Goal: Transaction & Acquisition: Book appointment/travel/reservation

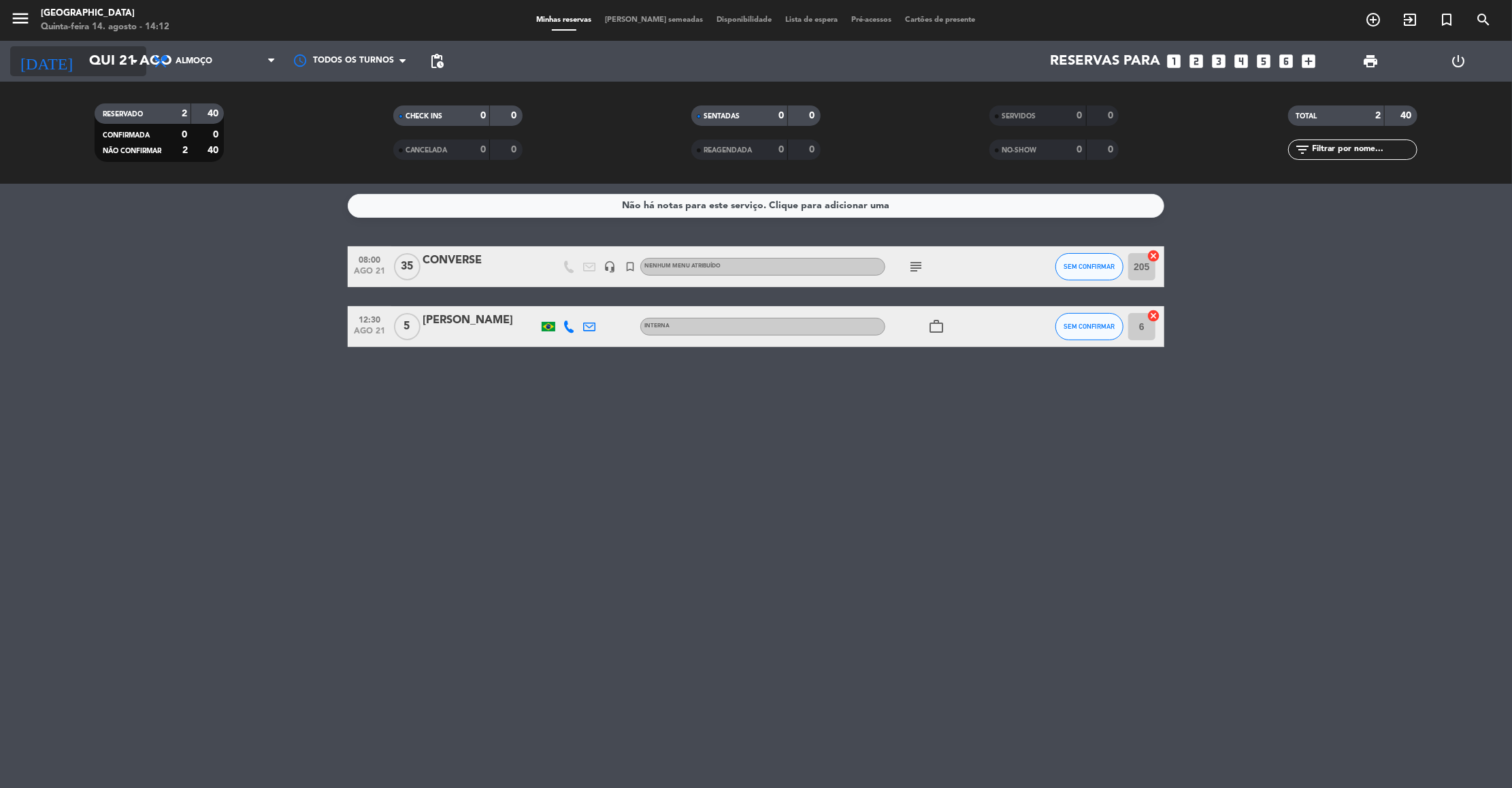
click at [90, 58] on input "Qui 21 ago" at bounding box center [170, 61] width 177 height 30
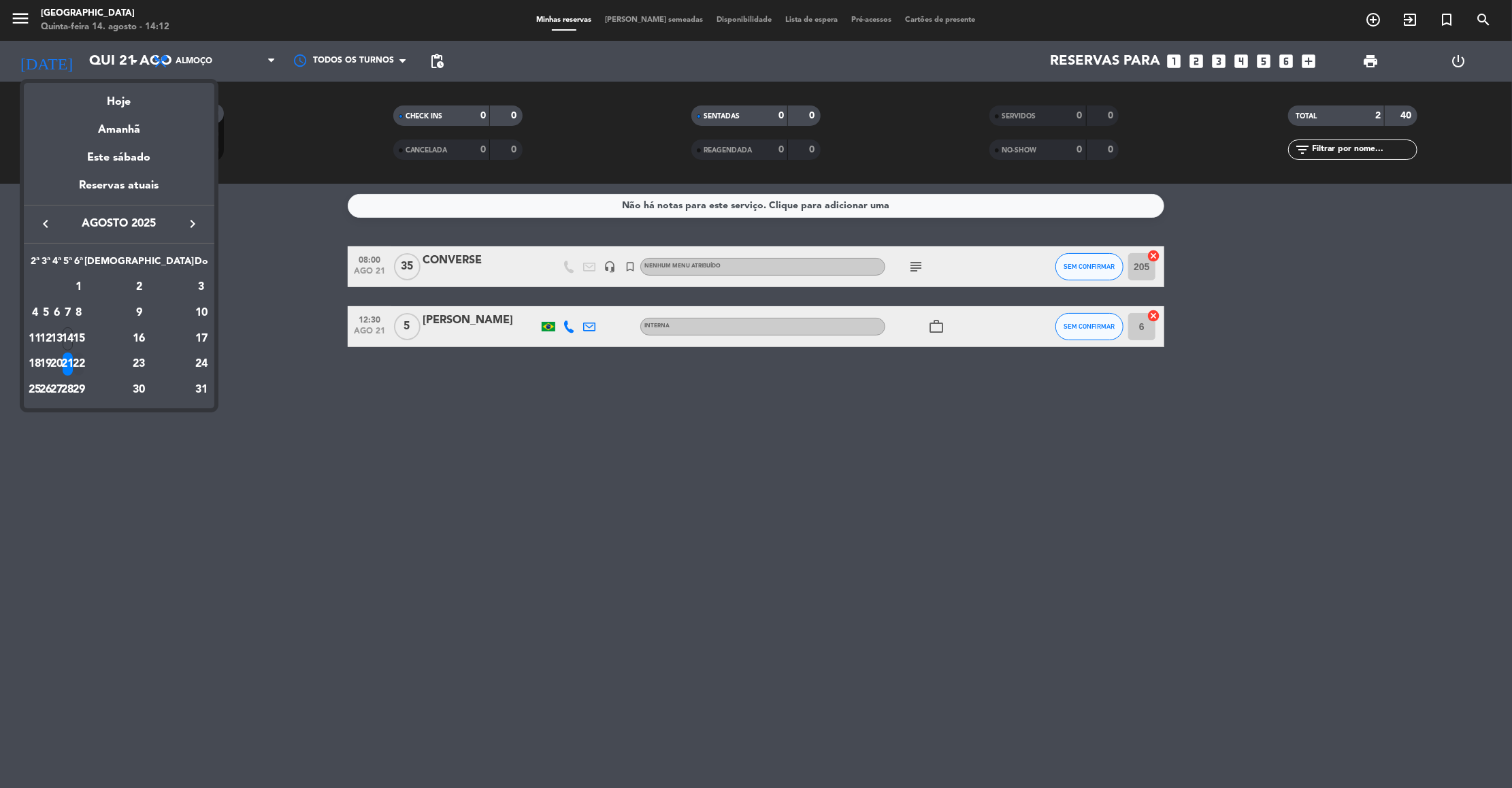
click at [84, 364] on div "22" at bounding box center [79, 364] width 11 height 23
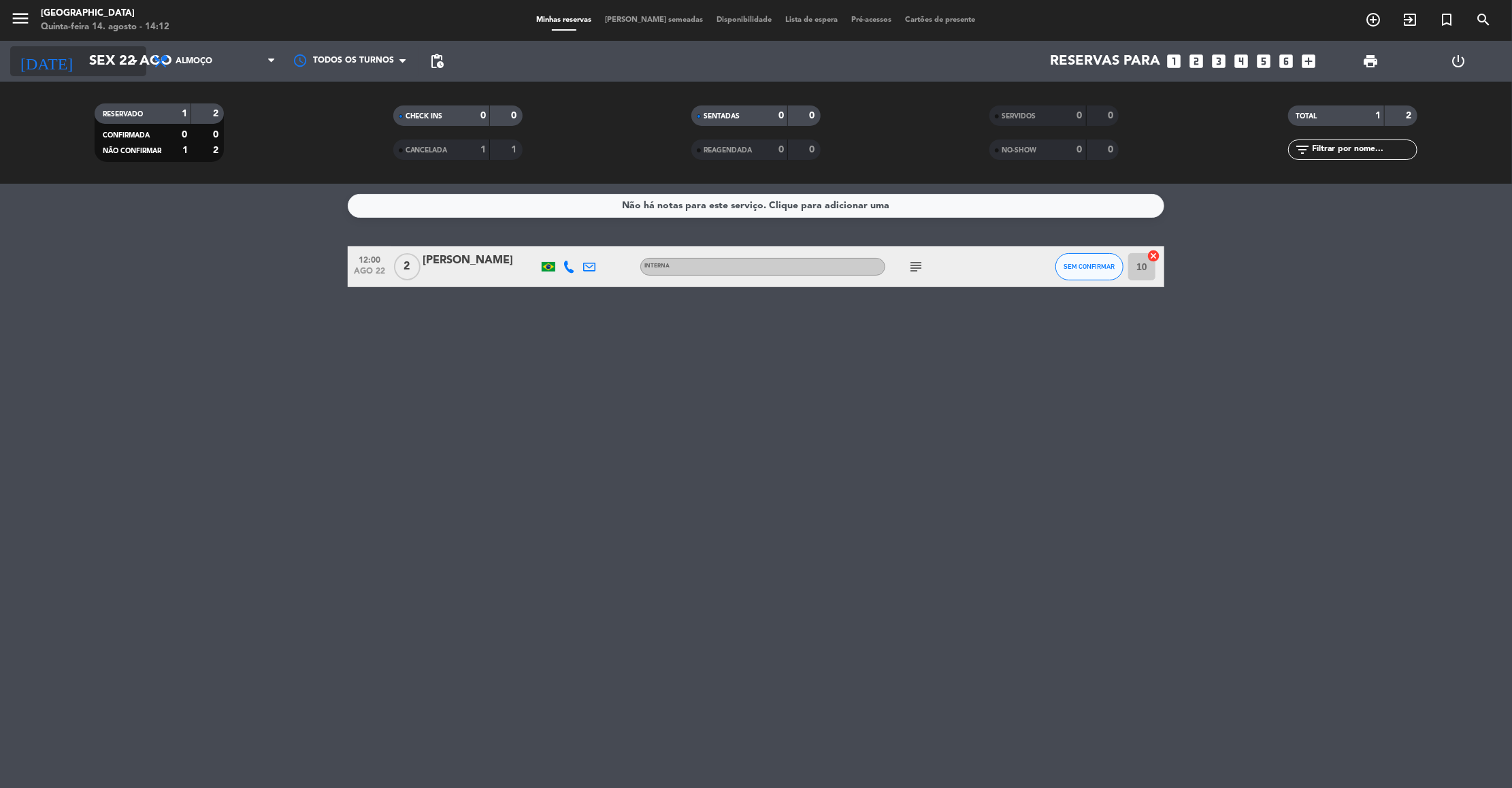
click at [126, 55] on icon "arrow_drop_down" at bounding box center [134, 61] width 17 height 17
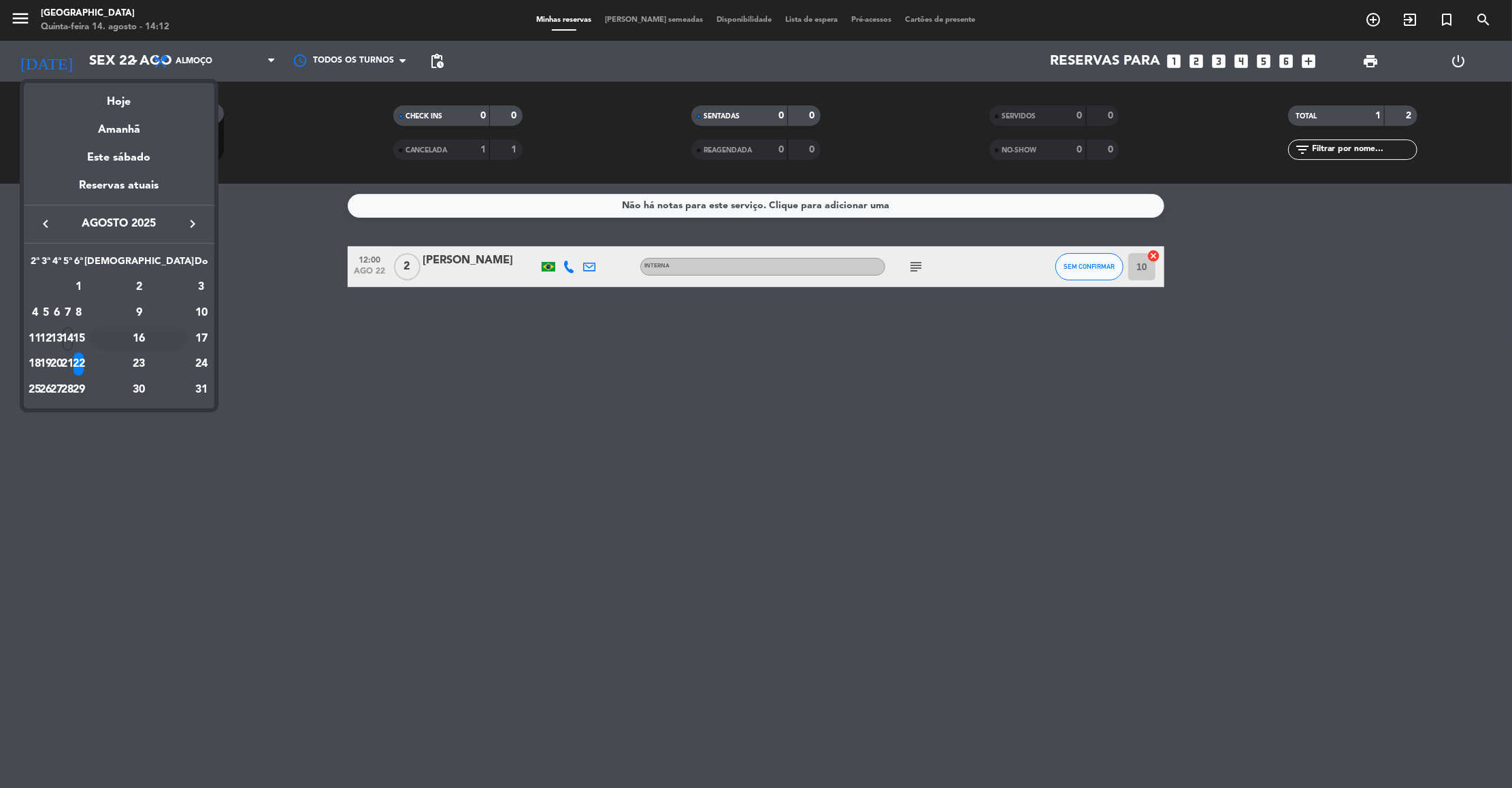
click at [165, 332] on div "16" at bounding box center [139, 339] width 99 height 23
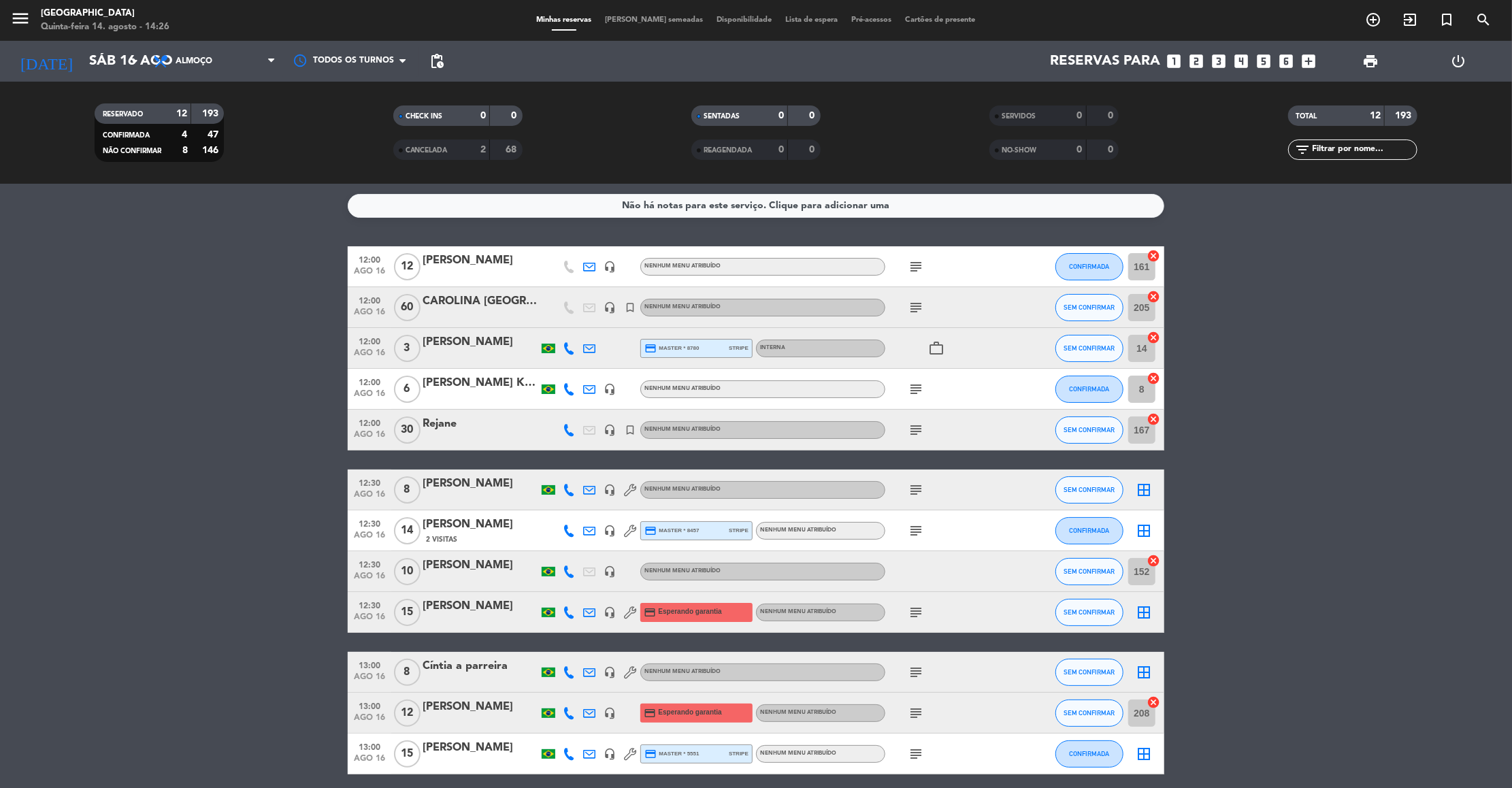
click at [124, 517] on bookings-row "12:00 [DATE] [PERSON_NAME] headset_mic Nenhum menu atribuído subject CONFIRMADA…" at bounding box center [756, 510] width 1512 height 528
click at [82, 64] on input "Sáb 16 ago" at bounding box center [170, 61] width 177 height 30
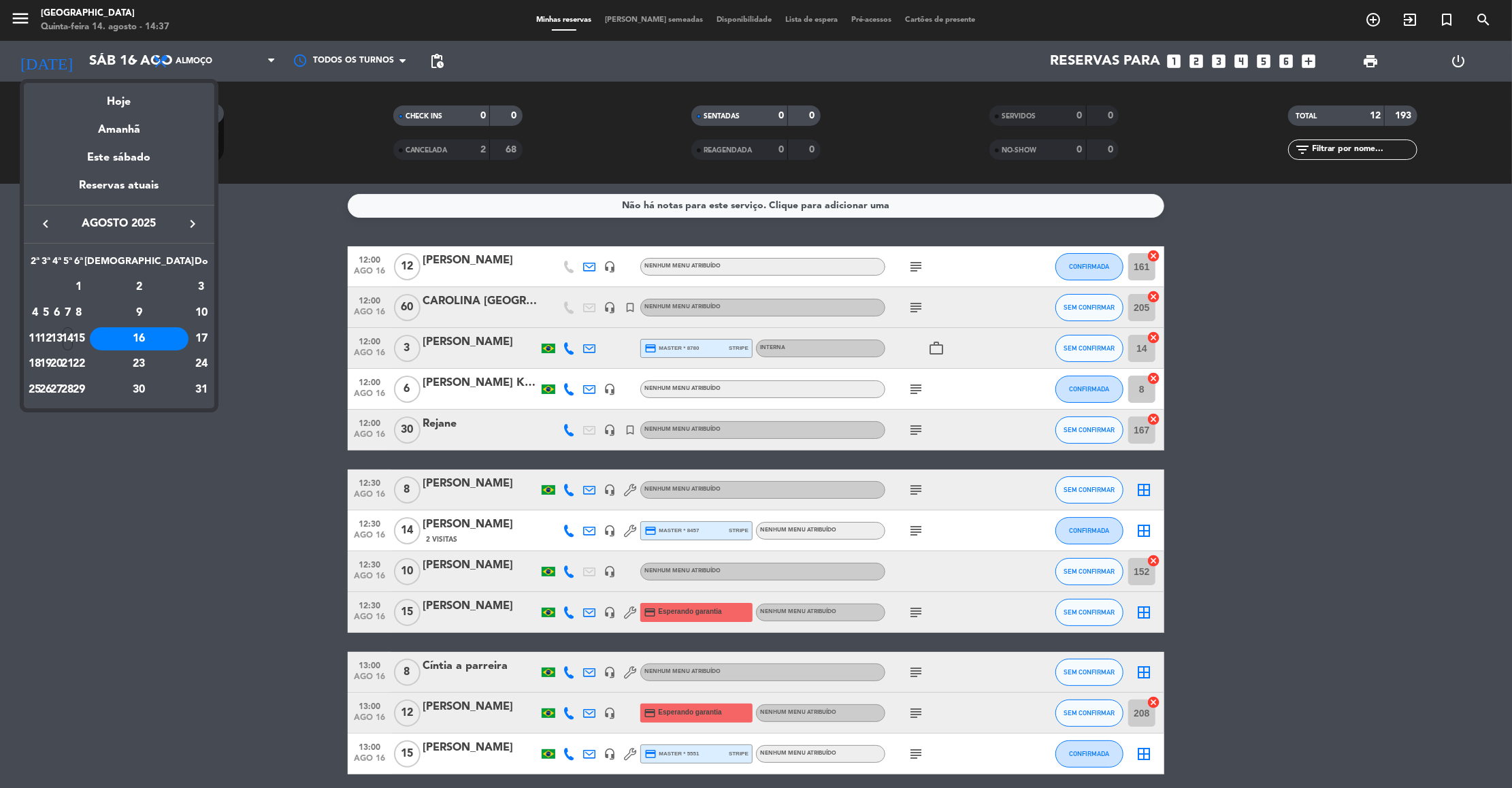
click at [192, 221] on icon "keyboard_arrow_right" at bounding box center [192, 223] width 17 height 17
click at [195, 340] on div "14" at bounding box center [201, 339] width 13 height 23
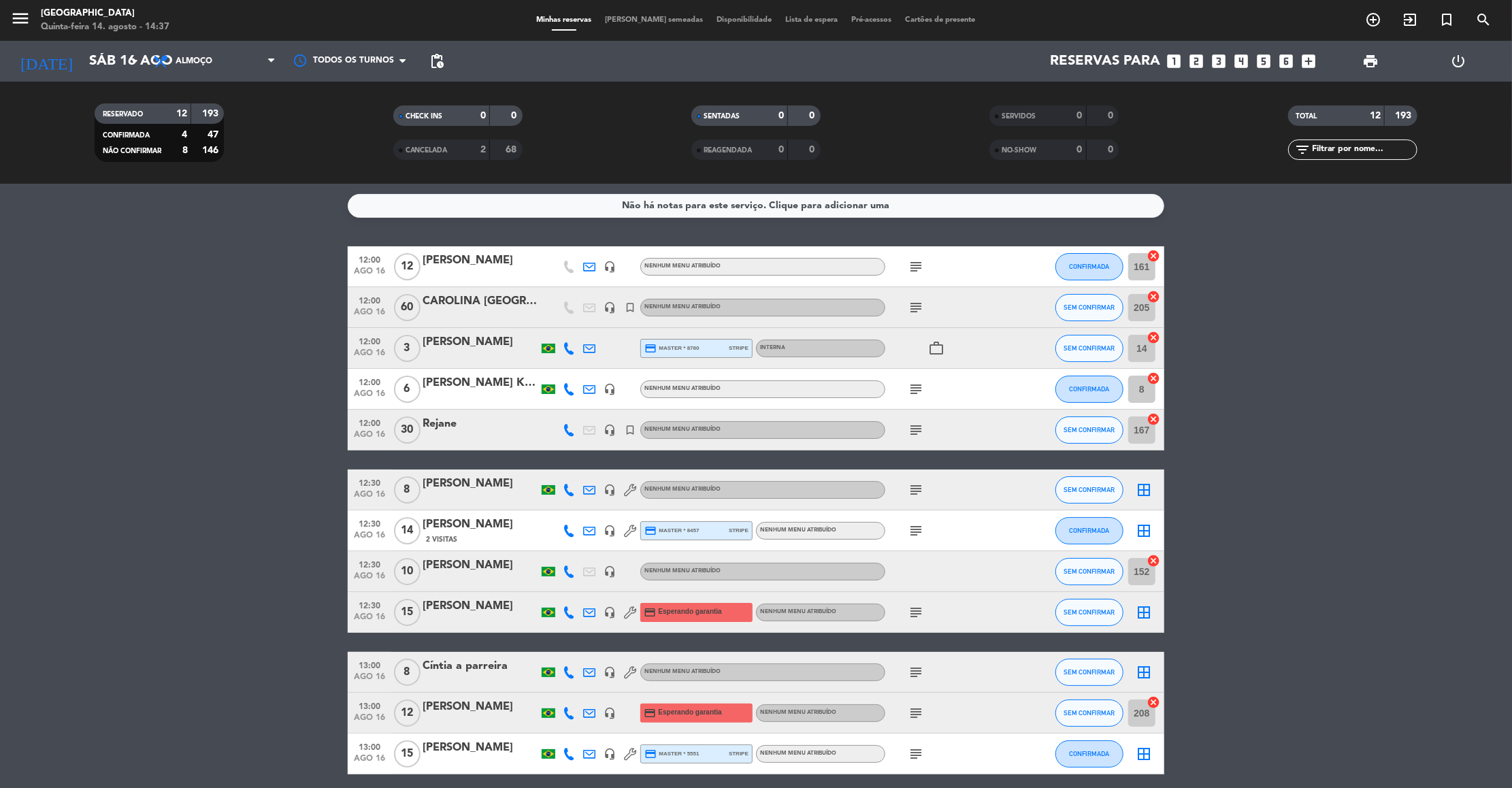
type input "[DATE]"
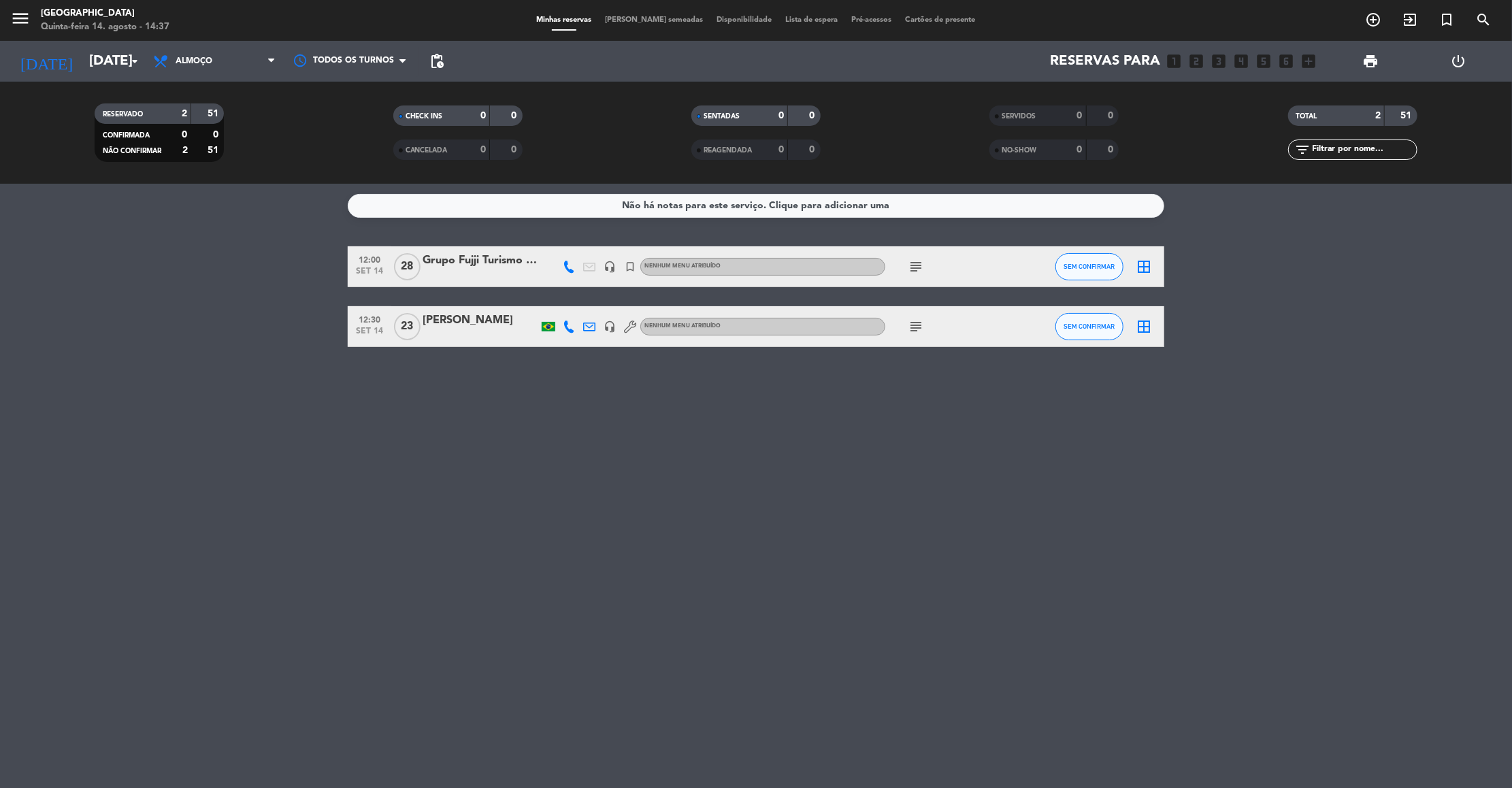
click at [910, 268] on icon "subject" at bounding box center [916, 266] width 17 height 17
click at [898, 394] on div "Não há notas para este serviço. Clique para adicionar uma 12:00 [DATE] Grupo Fu…" at bounding box center [756, 485] width 1512 height 604
click at [908, 322] on icon "subject" at bounding box center [916, 326] width 17 height 17
click at [935, 439] on div "Não há notas para este serviço. Clique para adicionar uma 12:00 [DATE] Grupo Fu…" at bounding box center [756, 485] width 1512 height 604
click at [436, 64] on span "pending_actions" at bounding box center [437, 61] width 17 height 17
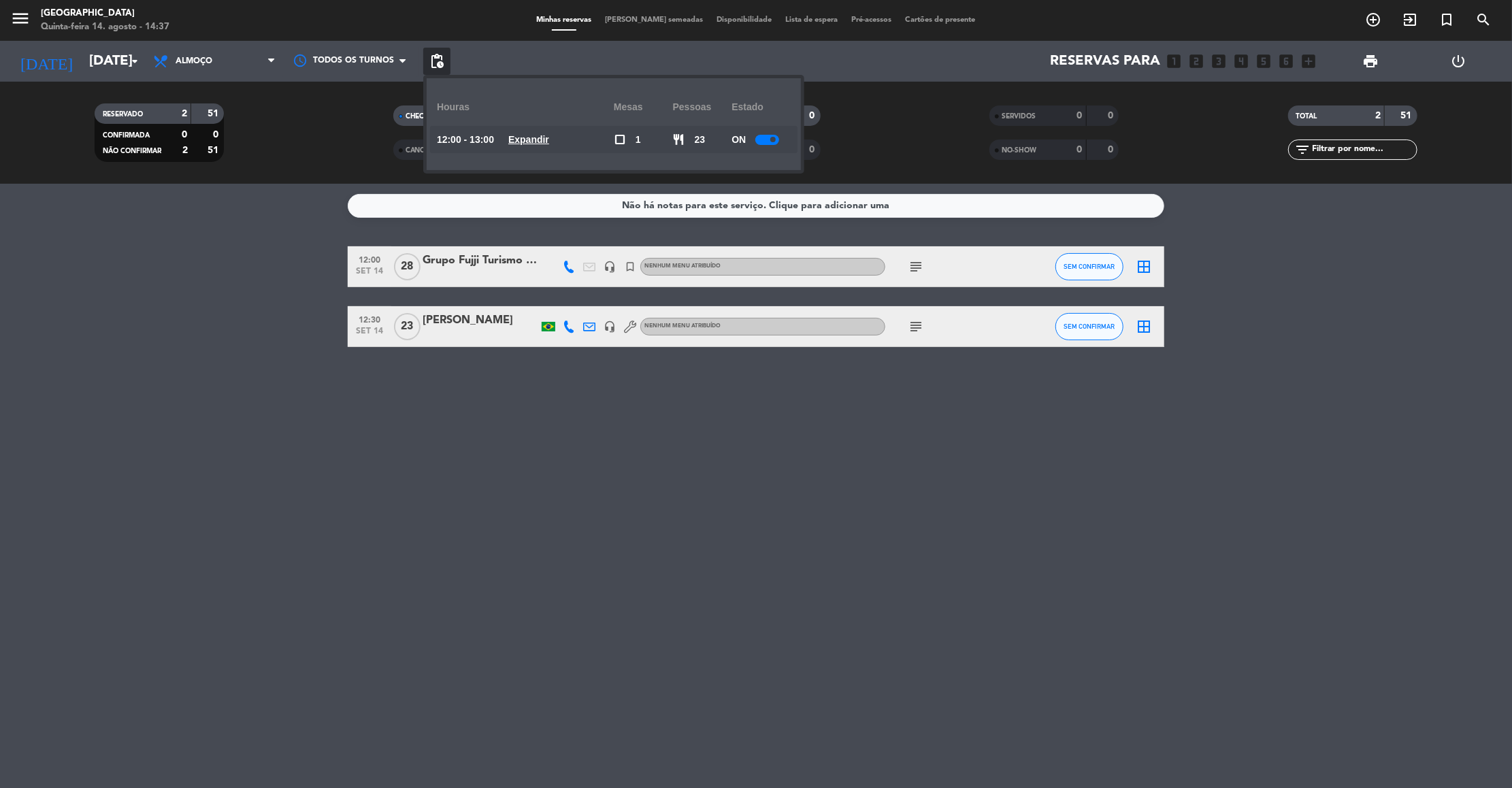
click at [633, 462] on div "Não há notas para este serviço. Clique para adicionar uma 12:00 [DATE] Grupo Fu…" at bounding box center [756, 485] width 1512 height 604
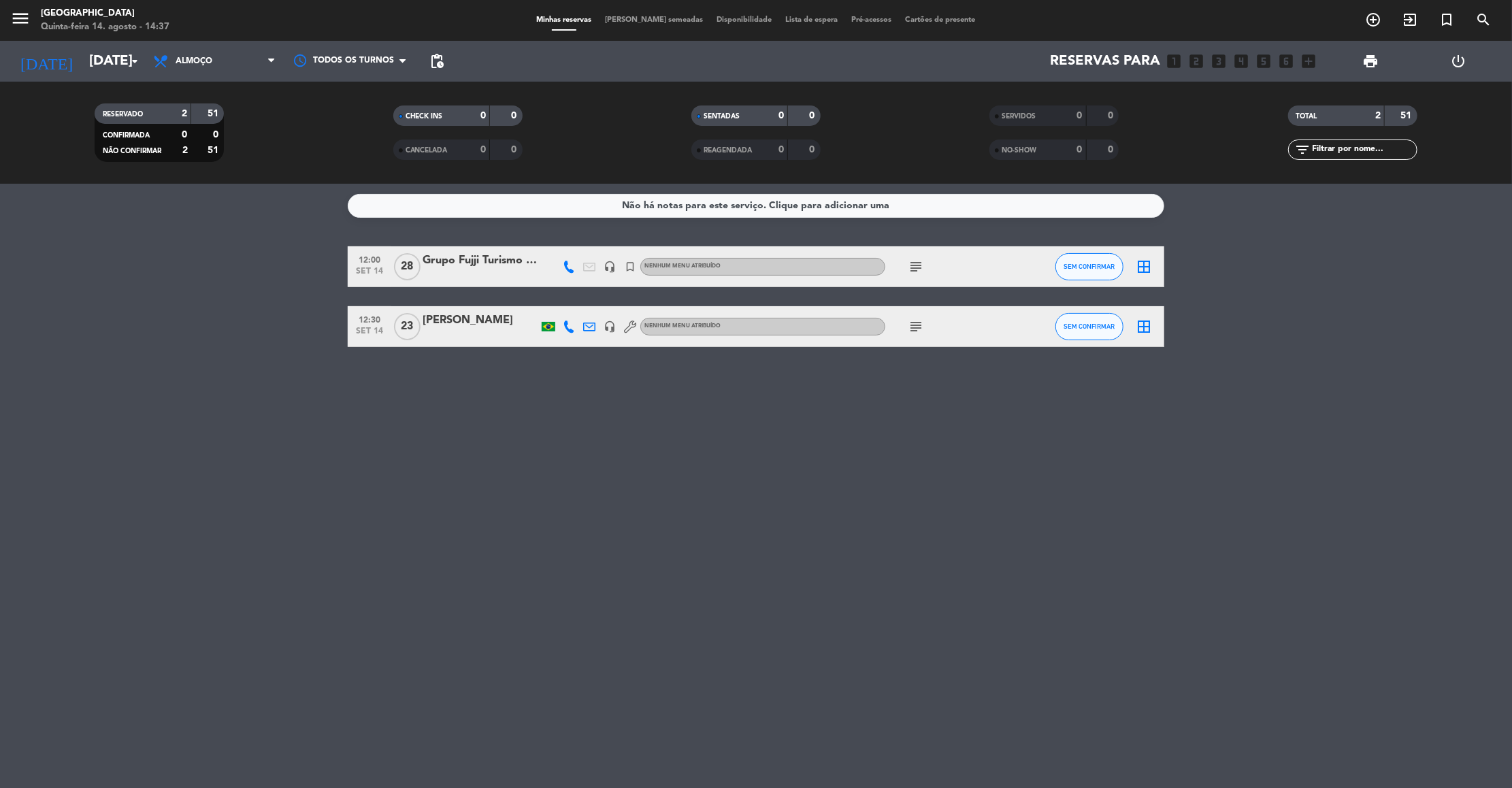
click at [1243, 59] on icon "looks_4" at bounding box center [1242, 61] width 18 height 18
click at [1311, 58] on icon "add_box" at bounding box center [1310, 61] width 18 height 18
click at [1440, 16] on icon "turned_in_not" at bounding box center [1447, 19] width 17 height 17
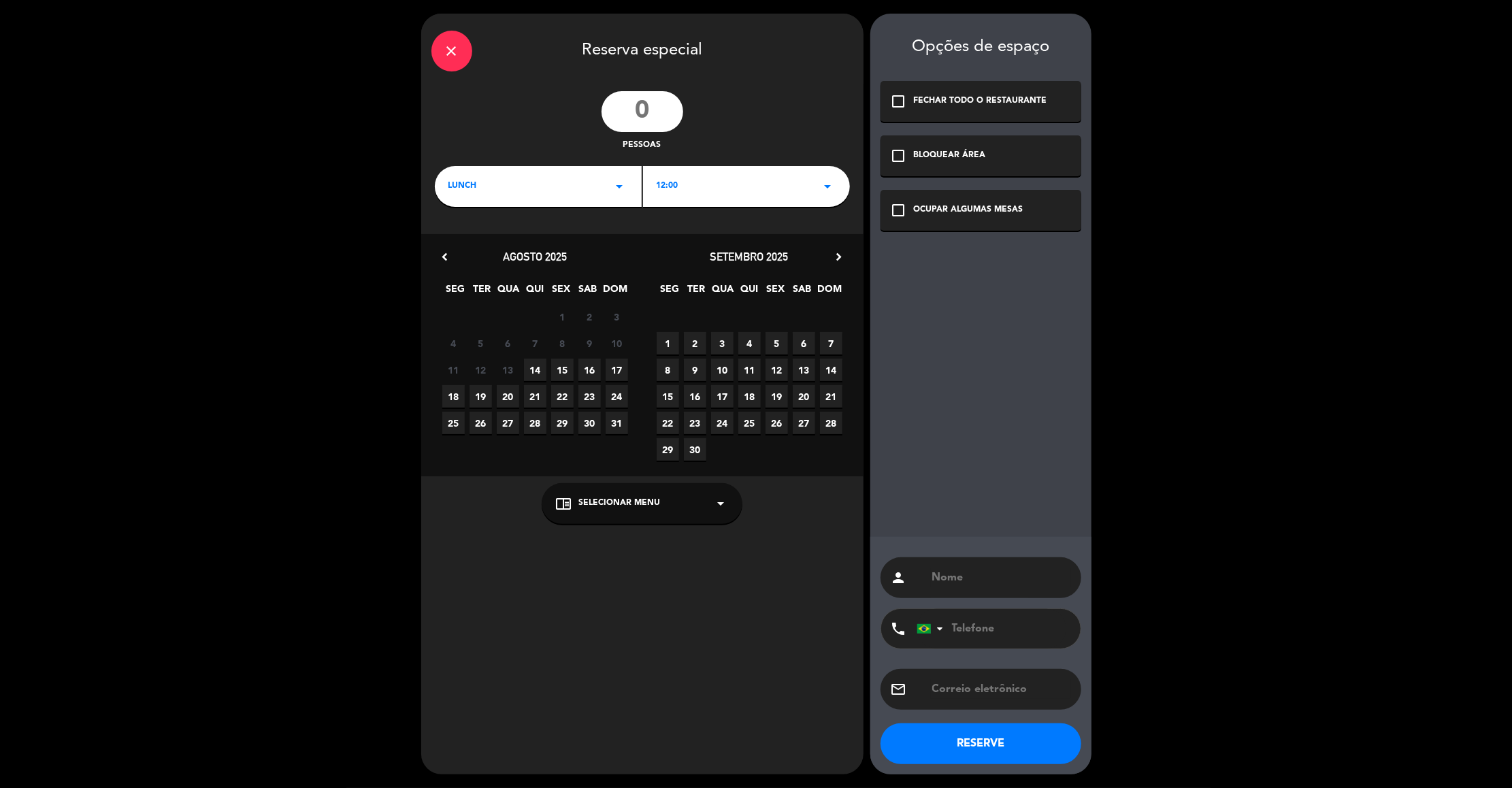
click at [658, 104] on input "number" at bounding box center [643, 111] width 82 height 41
type input "10"
click at [828, 361] on span "14" at bounding box center [831, 369] width 22 height 22
click at [953, 206] on div "OCUPAR ALGUMAS MESAS" at bounding box center [969, 210] width 109 height 13
click at [748, 176] on div "12:00 arrow_drop_down" at bounding box center [747, 186] width 207 height 41
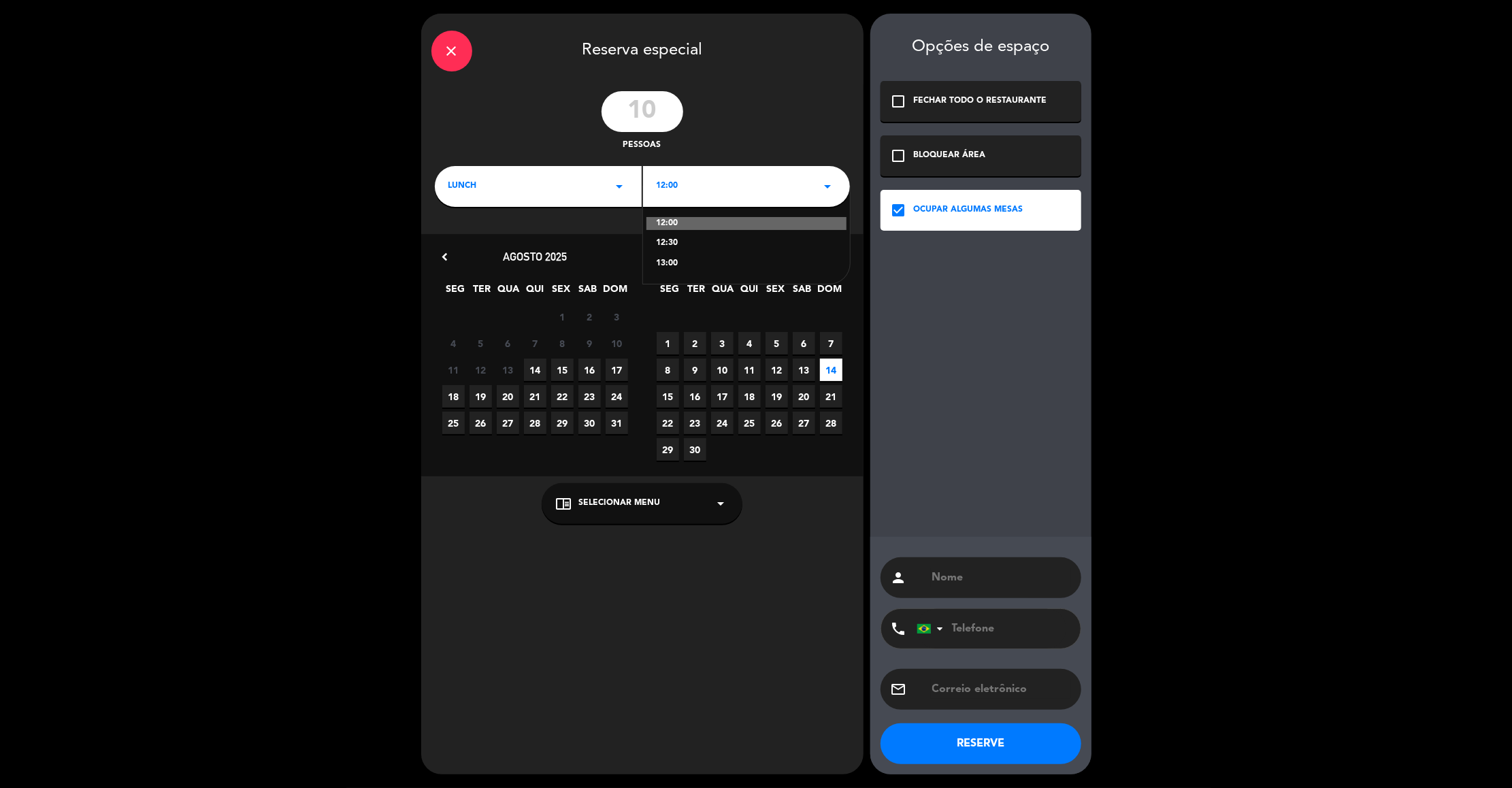
click at [691, 243] on div "12:30" at bounding box center [747, 243] width 180 height 13
click at [943, 578] on input "text" at bounding box center [1001, 578] width 140 height 19
paste input "[PERSON_NAME]"
type input "[PERSON_NAME]"
click at [973, 680] on input "text" at bounding box center [1001, 689] width 140 height 19
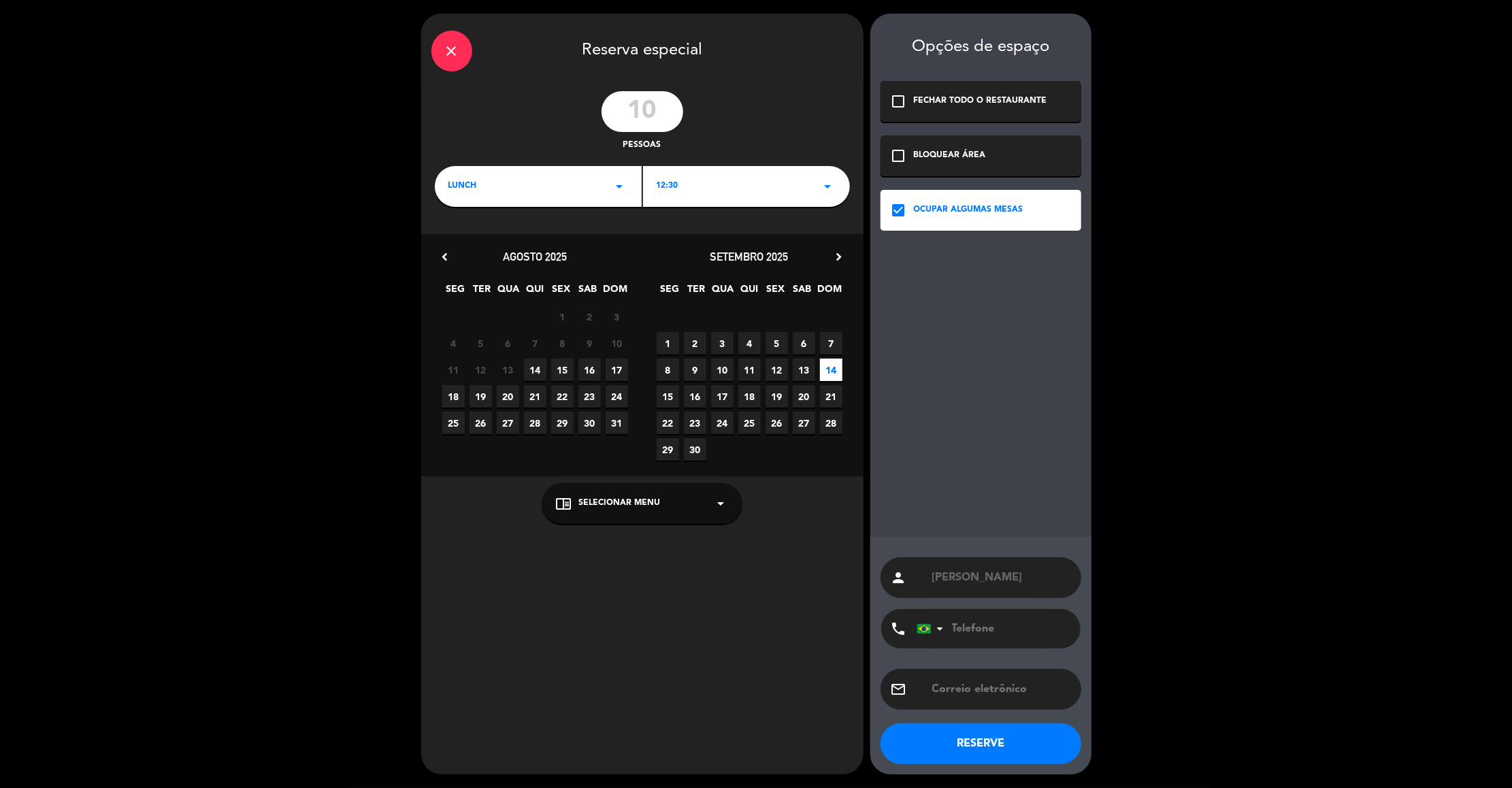
paste input "[EMAIL_ADDRESS][DOMAIN_NAME]"
type input "[EMAIL_ADDRESS][DOMAIN_NAME]"
click at [968, 628] on input "tel" at bounding box center [992, 628] width 150 height 40
paste input "11 99126-2306"
type input "11 99126-2306"
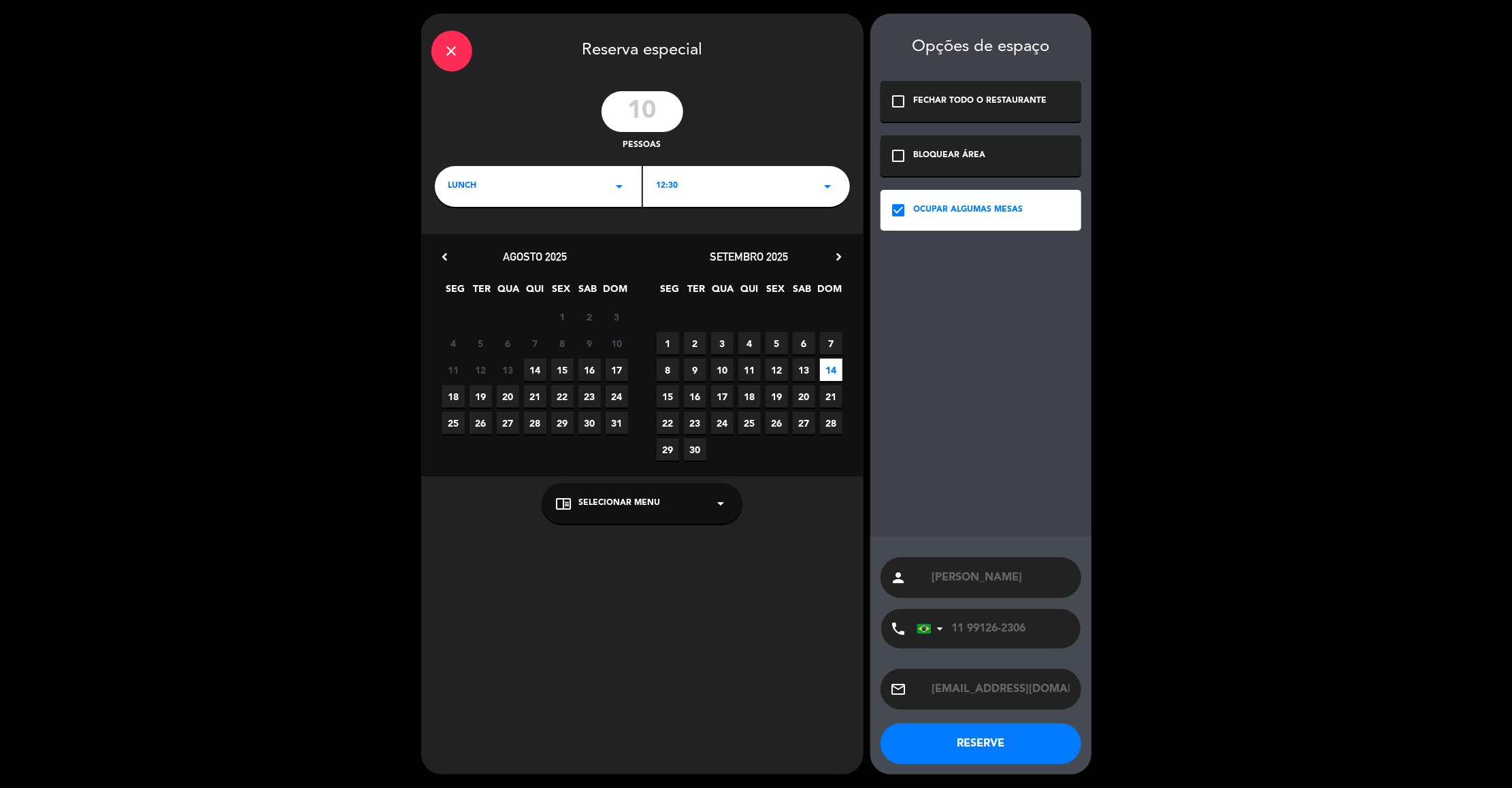
click at [1002, 736] on button "RESERVE" at bounding box center [981, 744] width 200 height 41
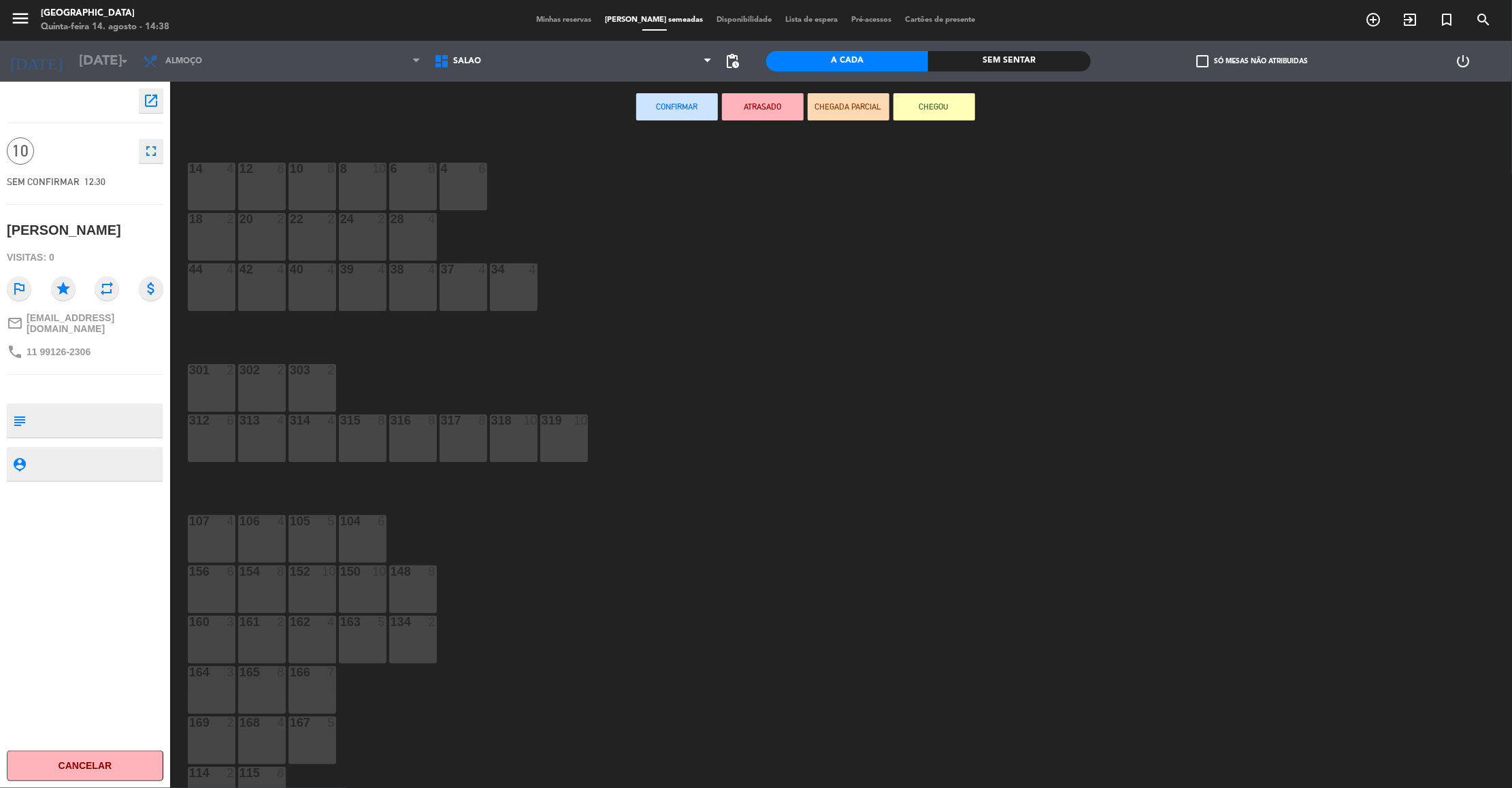
click at [70, 406] on textarea at bounding box center [95, 420] width 130 height 28
type textarea "externo"
click at [365, 590] on div "150 10" at bounding box center [363, 589] width 48 height 48
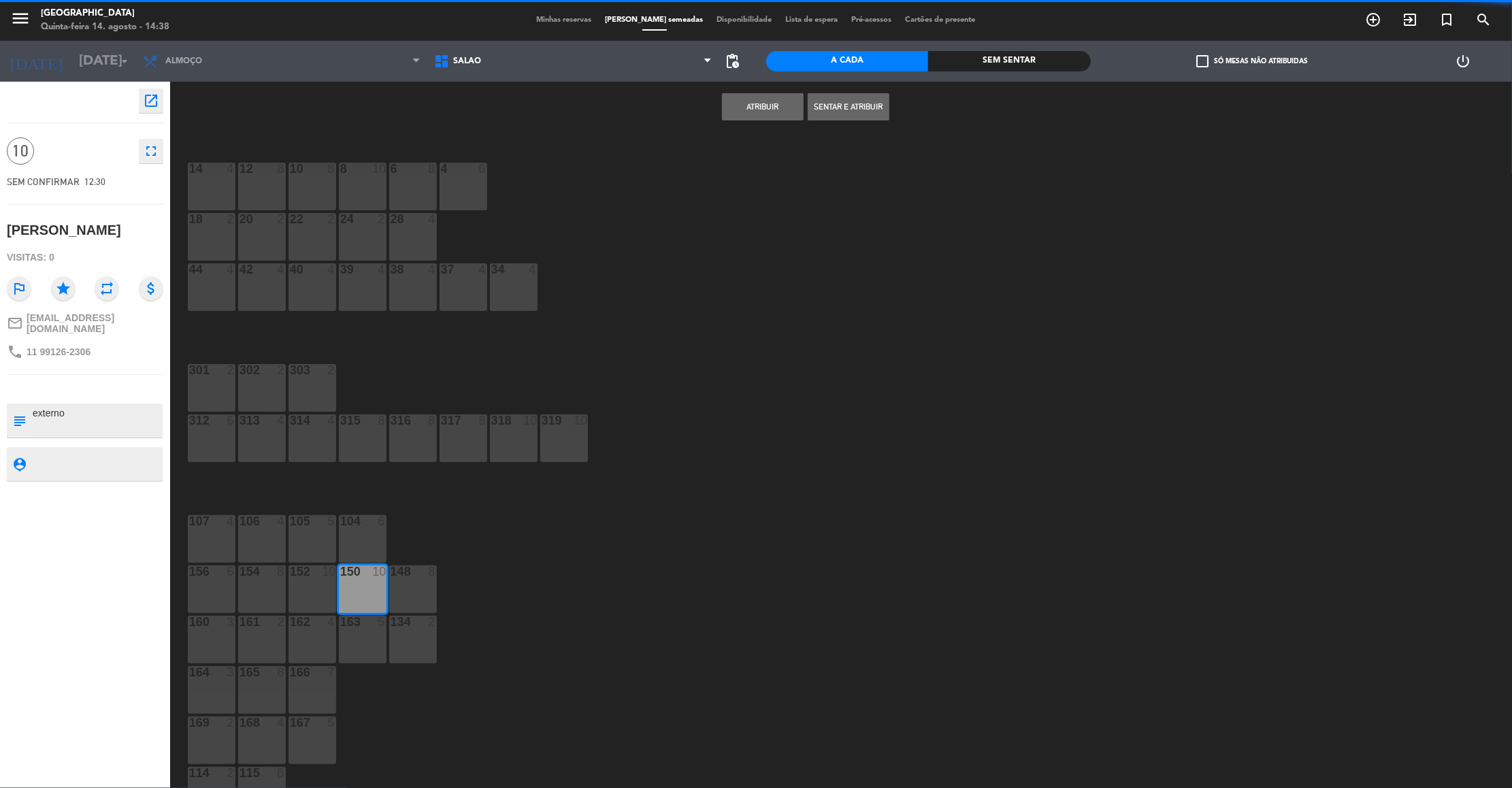
click at [760, 104] on button "Atribuir" at bounding box center [763, 107] width 82 height 27
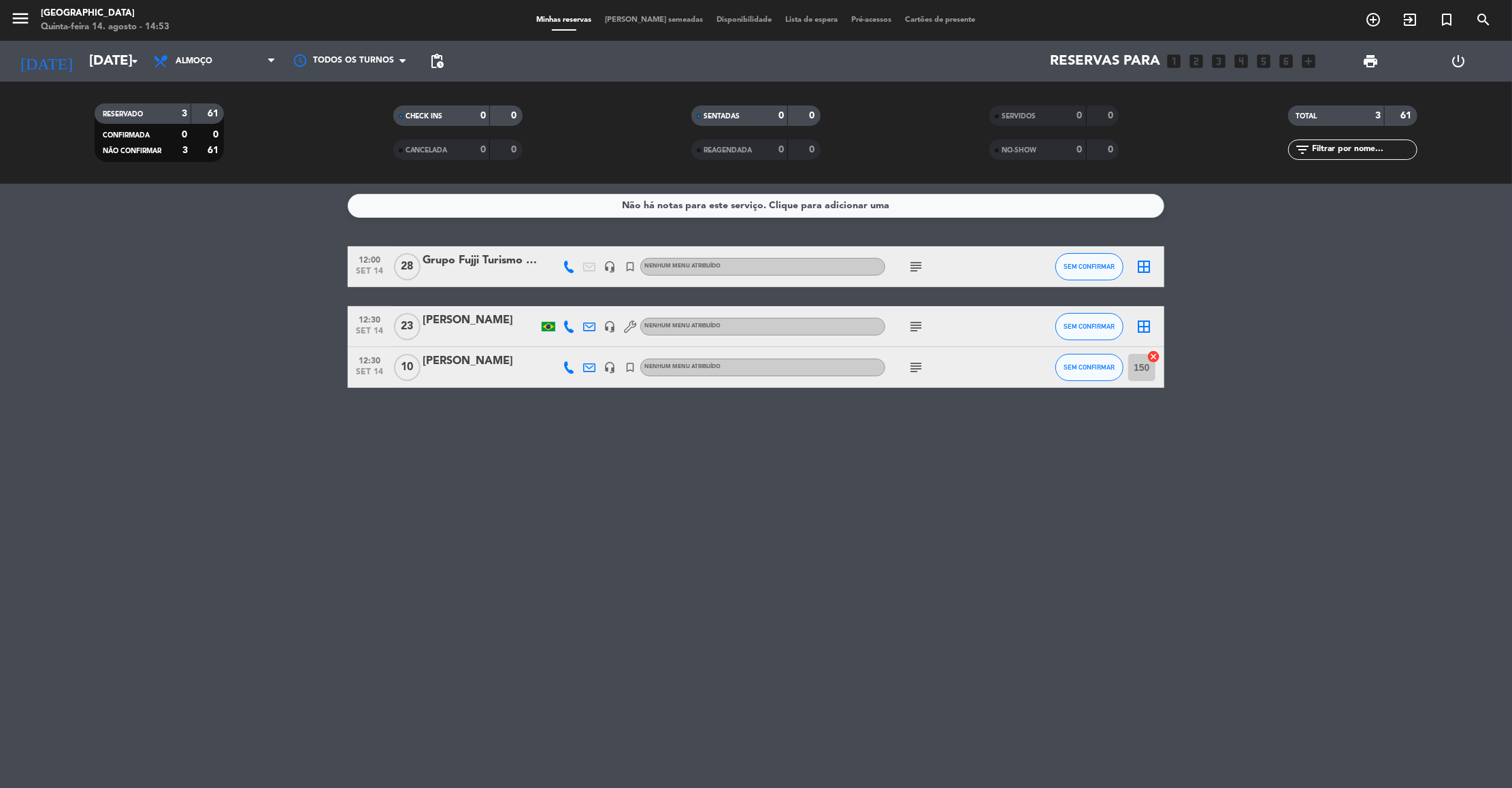
click at [254, 272] on bookings-row "12:00 [DATE] Grupo Fujji Turismo / Responsável: [PERSON_NAME] headset_mic turne…" at bounding box center [756, 317] width 1512 height 141
click at [91, 64] on input "[DATE]" at bounding box center [170, 61] width 177 height 30
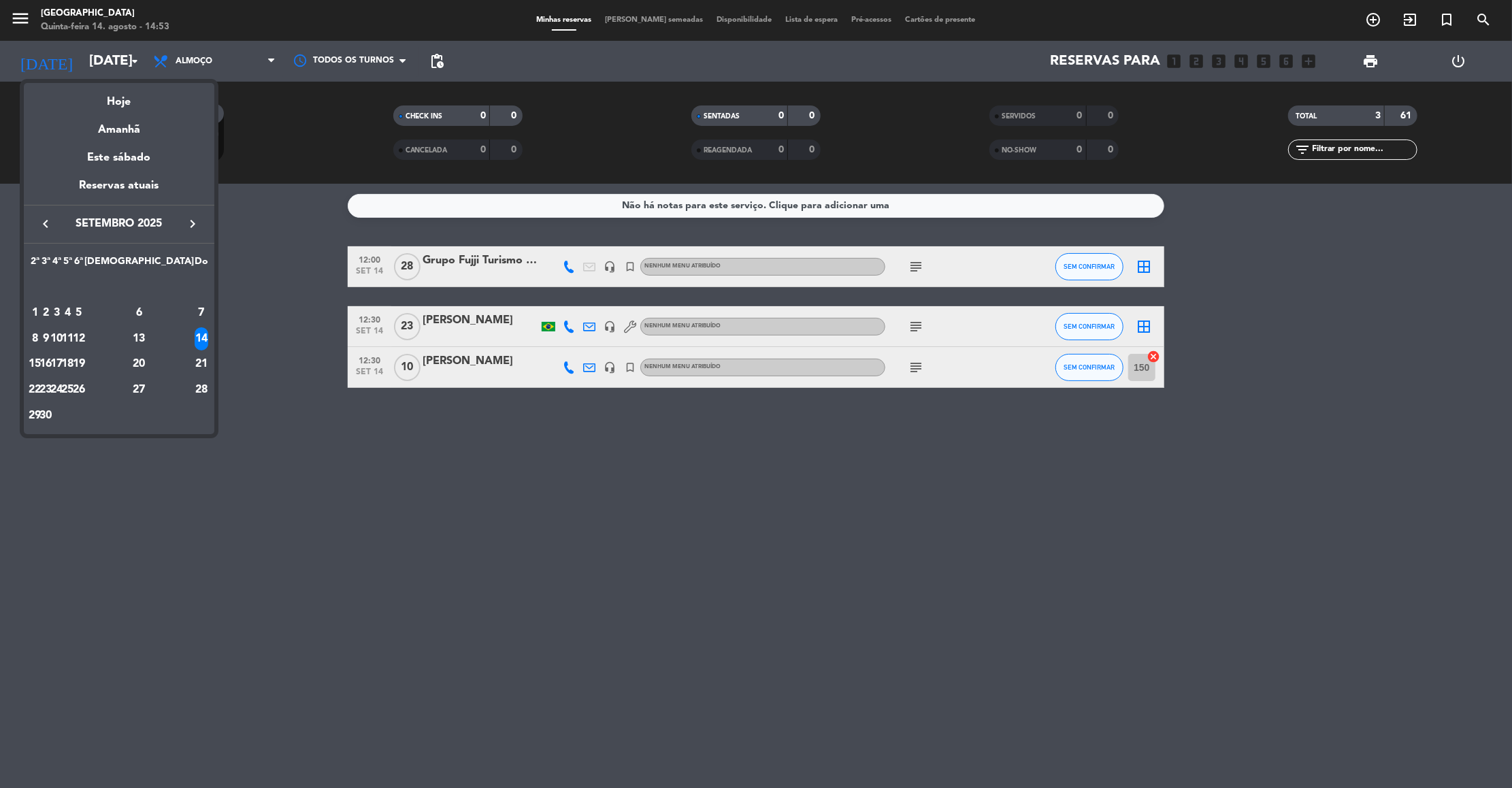
click at [49, 219] on icon "keyboard_arrow_left" at bounding box center [45, 223] width 17 height 17
click at [84, 334] on div "15" at bounding box center [79, 339] width 11 height 23
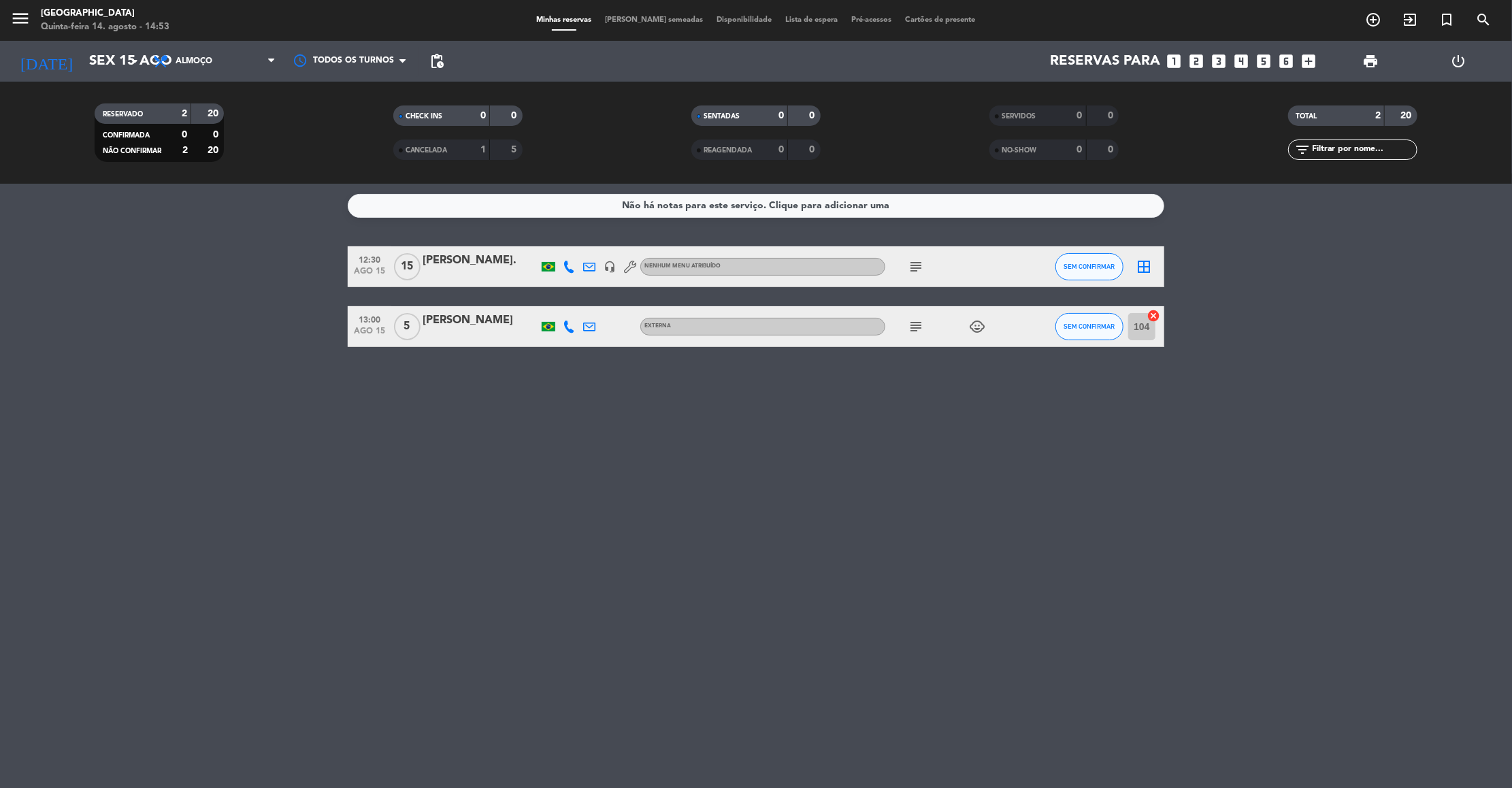
click at [250, 52] on span "Almoço" at bounding box center [214, 61] width 136 height 30
click at [251, 55] on span "Almoço" at bounding box center [214, 61] width 136 height 30
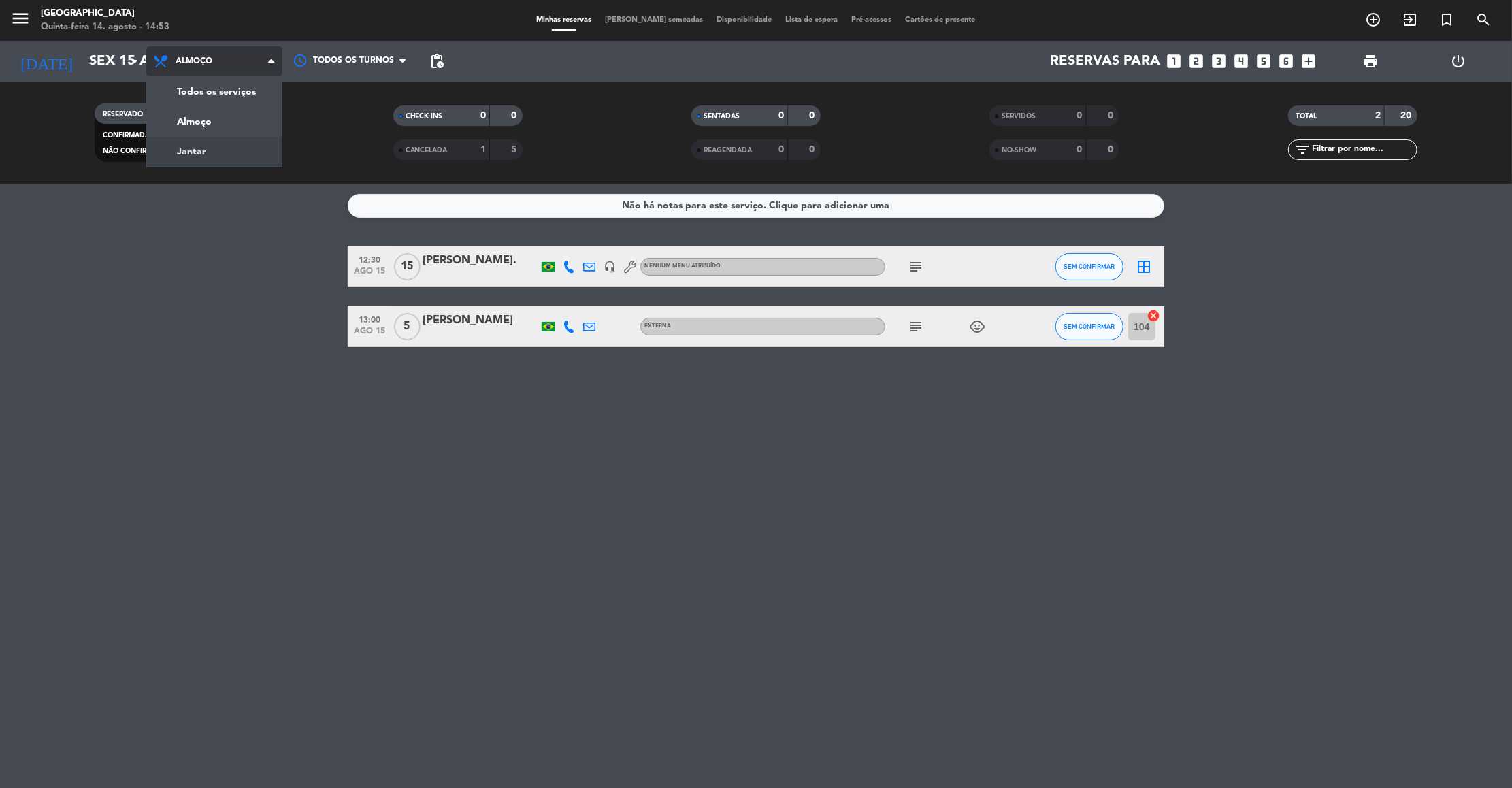
click at [222, 148] on div "menu [GEOGRAPHIC_DATA] Quinta-feira 14. agosto - 14:53 Minhas reservas Mesas se…" at bounding box center [756, 92] width 1512 height 184
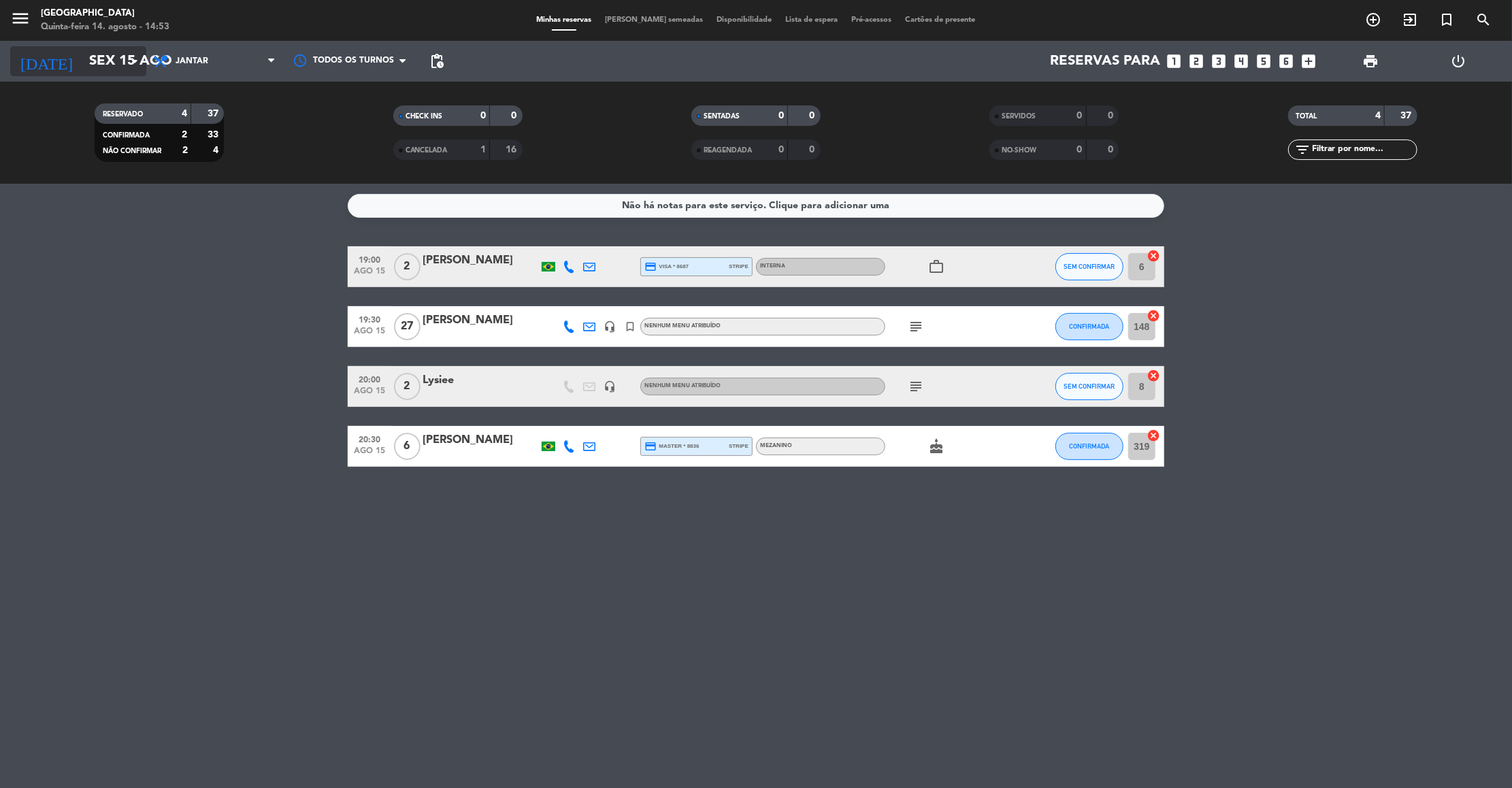
click at [87, 67] on input "Sex 15 ago" at bounding box center [170, 61] width 177 height 30
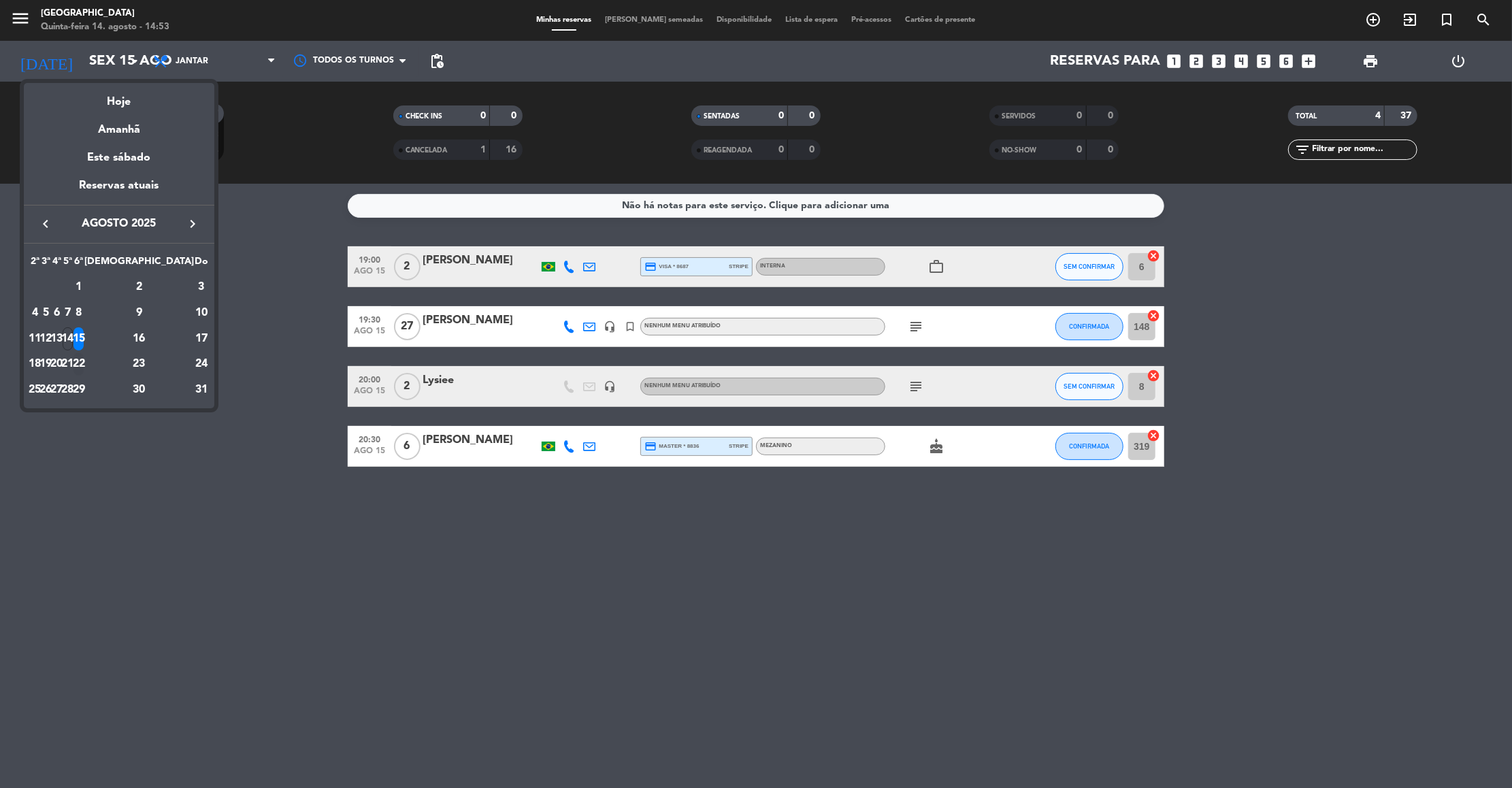
click at [84, 354] on div "22" at bounding box center [79, 364] width 11 height 23
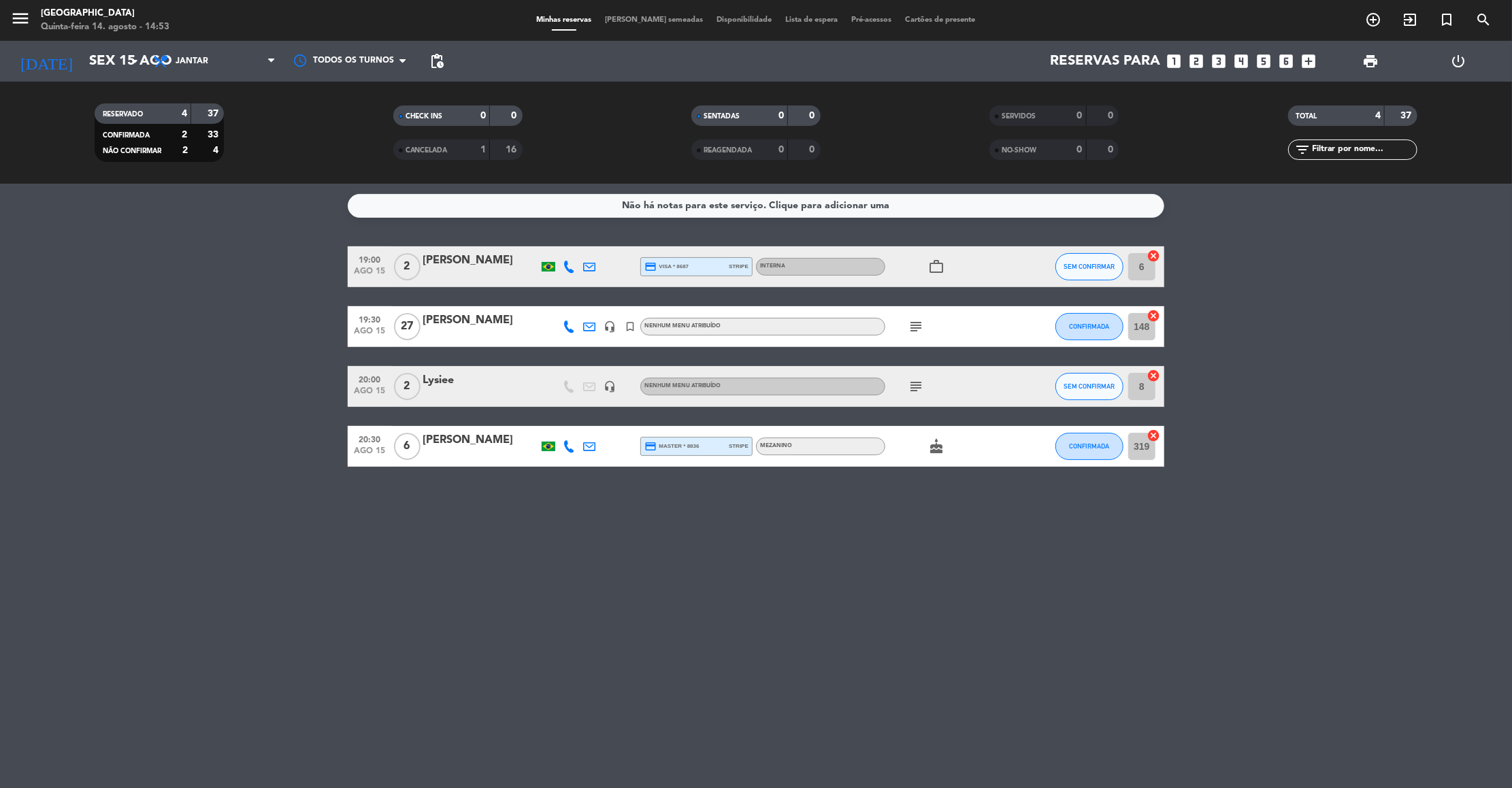
type input "Sex 22 ago"
